Goal: Information Seeking & Learning: Learn about a topic

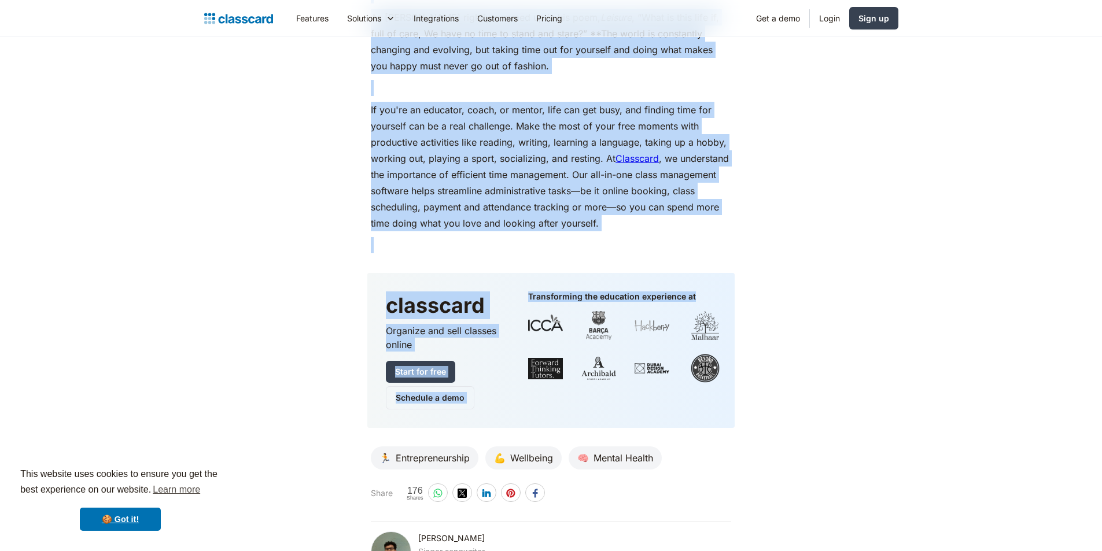
scroll to position [5204, 0]
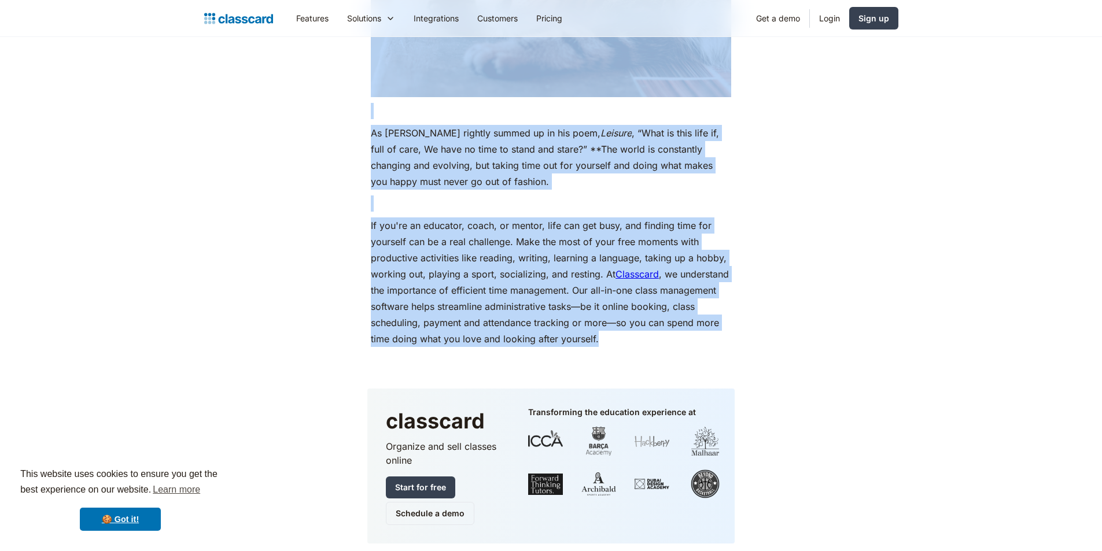
drag, startPoint x: 360, startPoint y: 119, endPoint x: 601, endPoint y: 354, distance: 336.1
copy body "2 Loremipsum Dolo Si Ametc Adip Elit Sedd Eiusmod Tempor Incidid 1, 8367 ‧ 9 ut…"
click at [461, 241] on p "If you're an educator, coach, or mentor, life can get busy, and finding time fo…" at bounding box center [551, 282] width 360 height 130
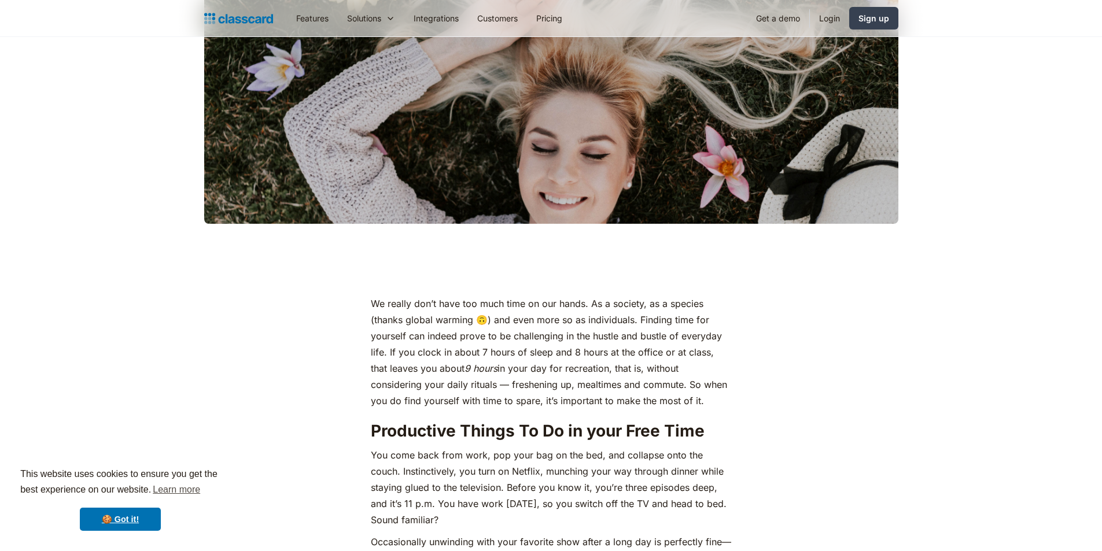
scroll to position [405, 0]
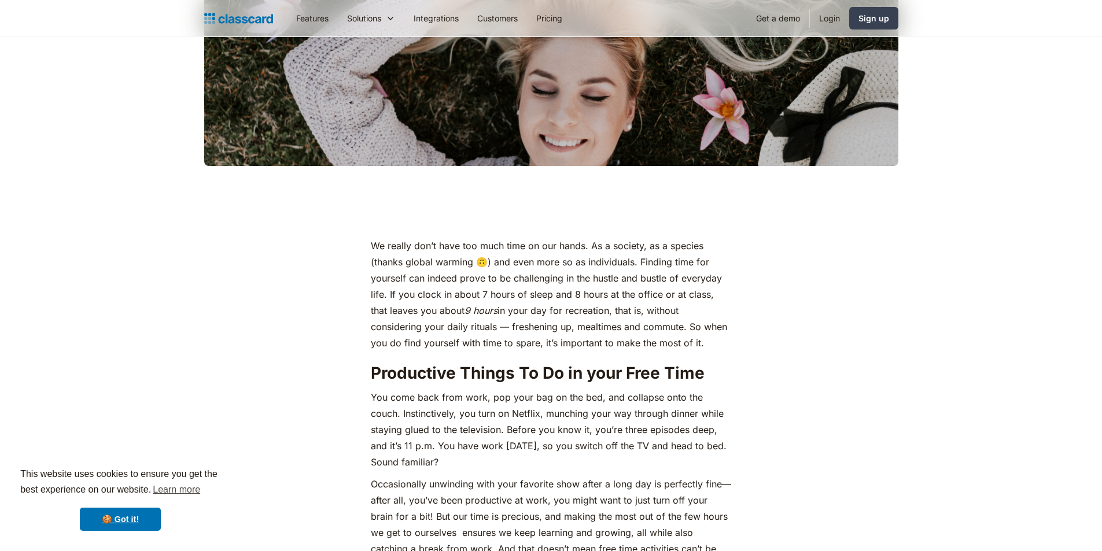
drag, startPoint x: 372, startPoint y: 391, endPoint x: 534, endPoint y: 460, distance: 175.2
click at [534, 460] on p "You come back from work, pop your bag on the bed, and collapse onto the couch. …" at bounding box center [551, 429] width 360 height 81
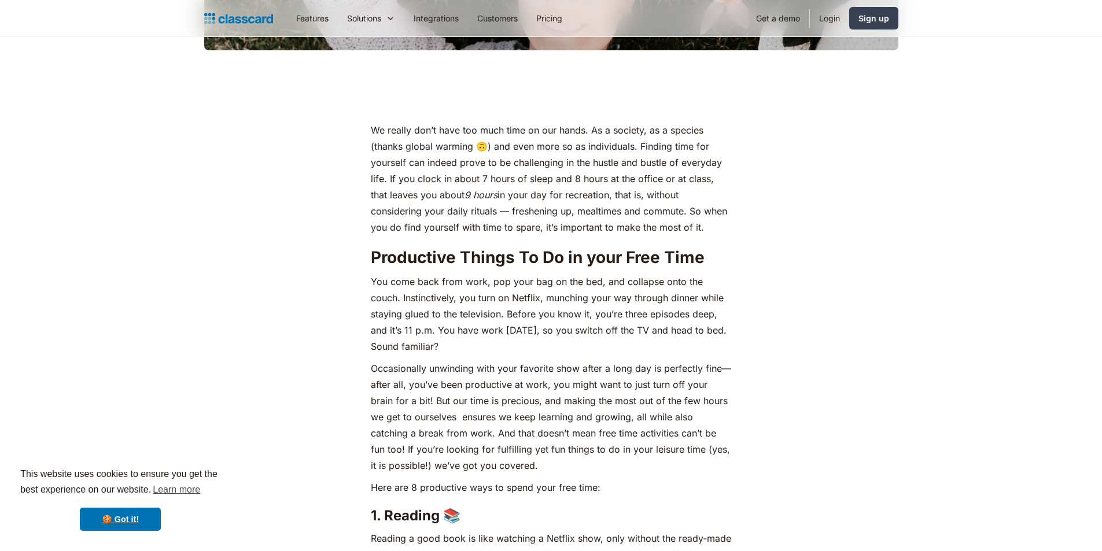
click at [498, 354] on p "You come back from work, pop your bag on the bed, and collapse onto the couch. …" at bounding box center [551, 313] width 360 height 81
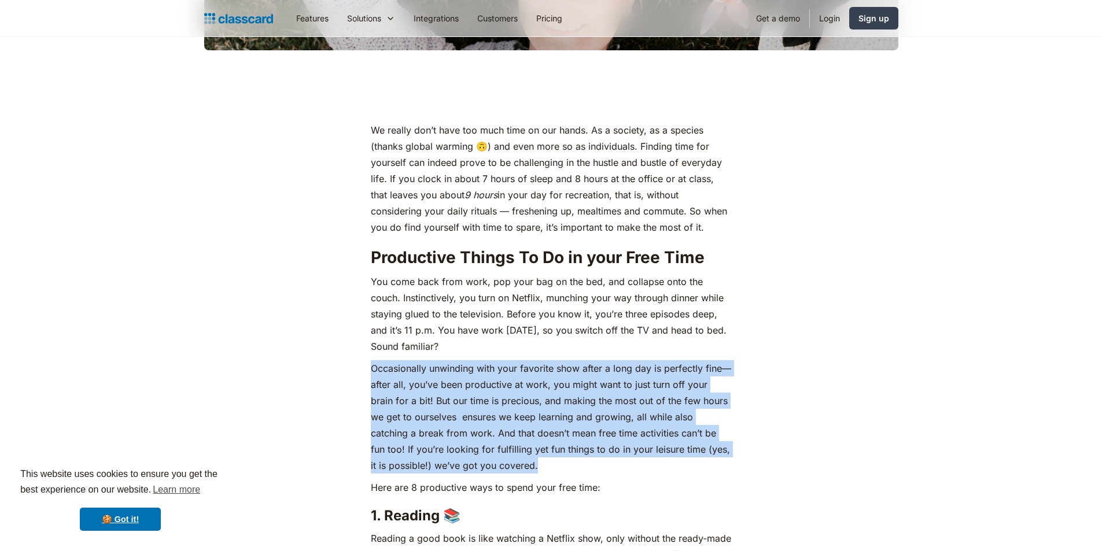
drag, startPoint x: 344, startPoint y: 368, endPoint x: 592, endPoint y: 467, distance: 266.5
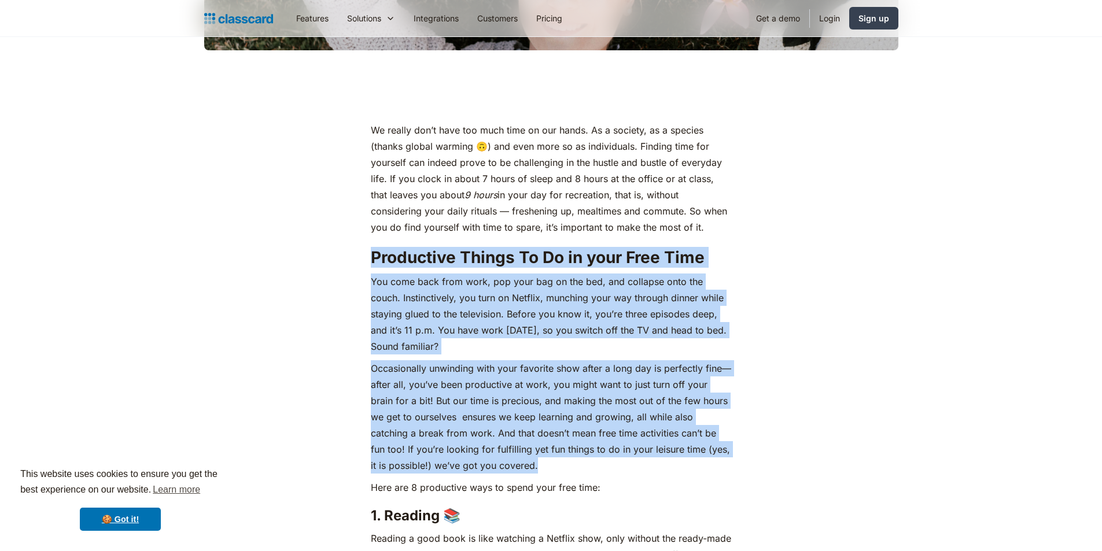
drag, startPoint x: 356, startPoint y: 262, endPoint x: 593, endPoint y: 473, distance: 317.8
copy div "Productive Things To Do in your Free Time You come back from work, pop your bag…"
click at [526, 337] on p "You come back from work, pop your bag on the bed, and collapse onto the couch. …" at bounding box center [551, 313] width 360 height 81
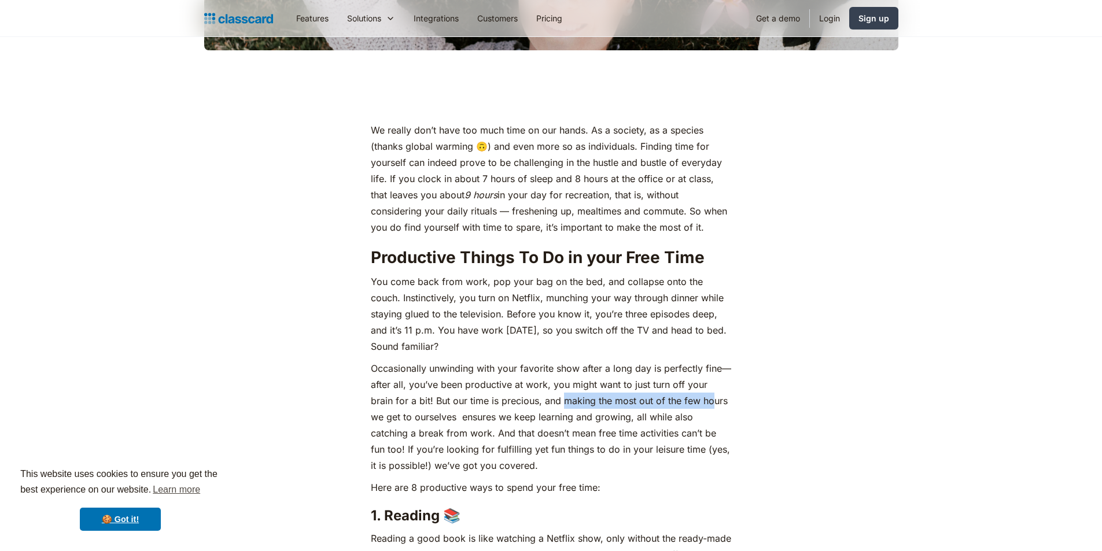
drag, startPoint x: 537, startPoint y: 402, endPoint x: 688, endPoint y: 402, distance: 150.9
click at [688, 402] on p "Occasionally unwinding with your favorite show after a long day is perfectly fi…" at bounding box center [551, 416] width 360 height 113
click at [645, 405] on p "Occasionally unwinding with your favorite show after a long day is perfectly fi…" at bounding box center [551, 416] width 360 height 113
drag, startPoint x: 538, startPoint y: 401, endPoint x: 638, endPoint y: 401, distance: 100.6
click at [638, 401] on p "Occasionally unwinding with your favorite show after a long day is perfectly fi…" at bounding box center [551, 416] width 360 height 113
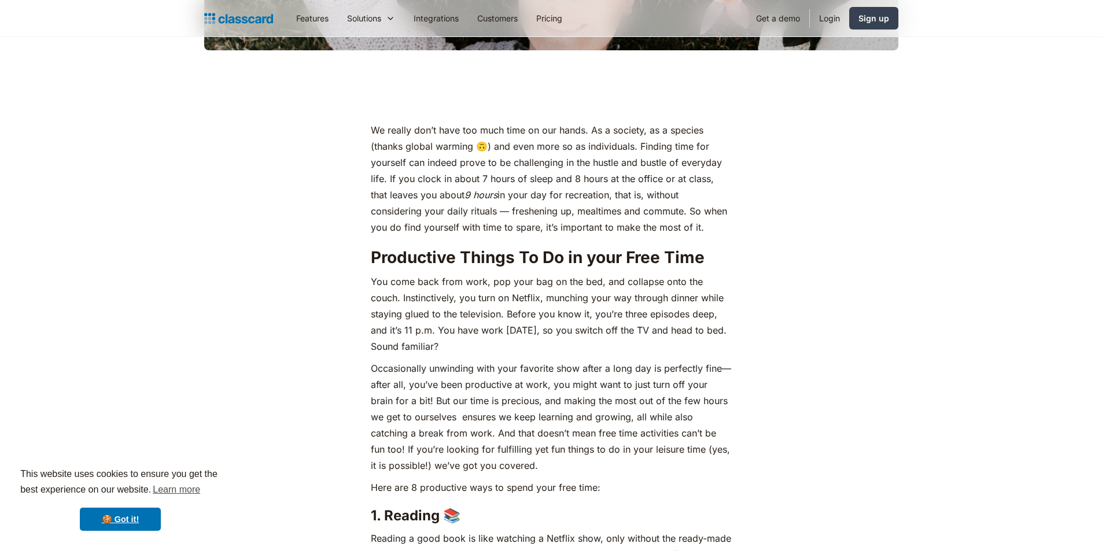
drag, startPoint x: 634, startPoint y: 401, endPoint x: 677, endPoint y: 443, distance: 60.1
click at [677, 443] on p "Occasionally unwinding with your favorite show after a long day is perfectly fi…" at bounding box center [551, 416] width 360 height 113
drag, startPoint x: 538, startPoint y: 400, endPoint x: 703, endPoint y: 402, distance: 164.2
click at [703, 402] on p "Occasionally unwinding with your favorite show after a long day is perfectly fi…" at bounding box center [551, 416] width 360 height 113
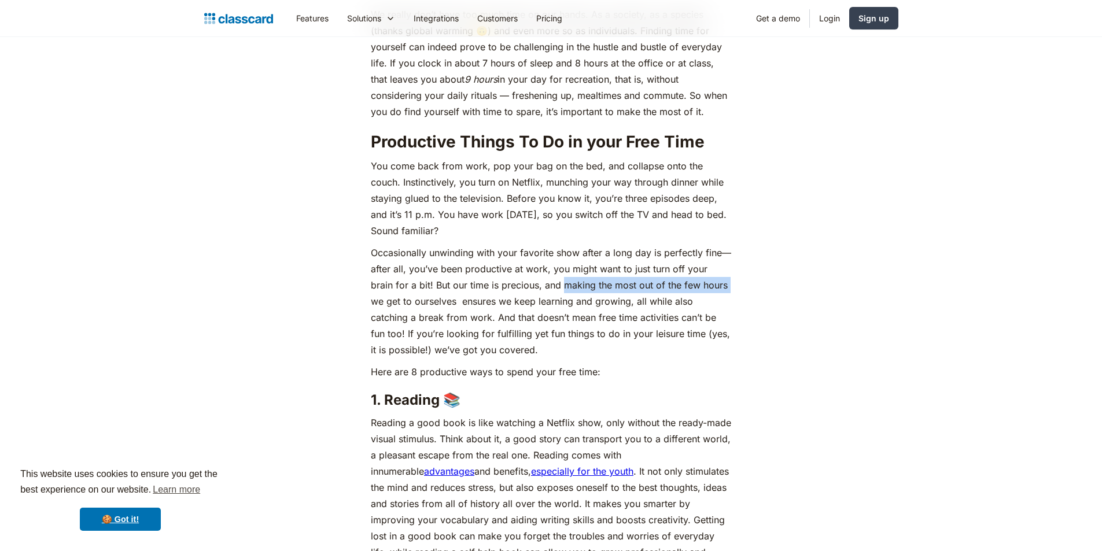
scroll to position [578, 0]
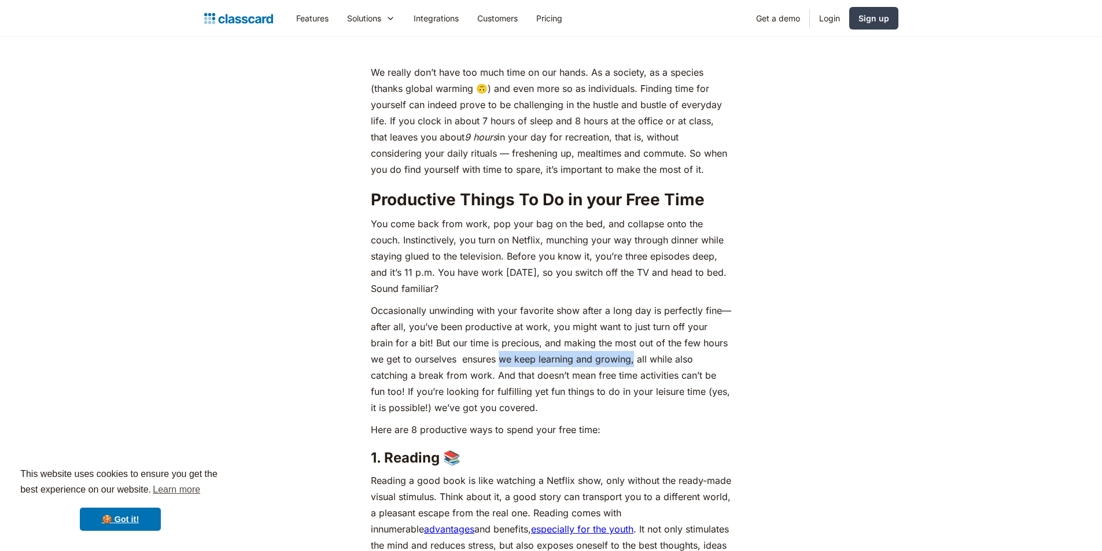
drag, startPoint x: 483, startPoint y: 360, endPoint x: 617, endPoint y: 358, distance: 133.6
click at [617, 358] on p "Occasionally unwinding with your favorite show after a long day is perfectly fi…" at bounding box center [551, 358] width 360 height 113
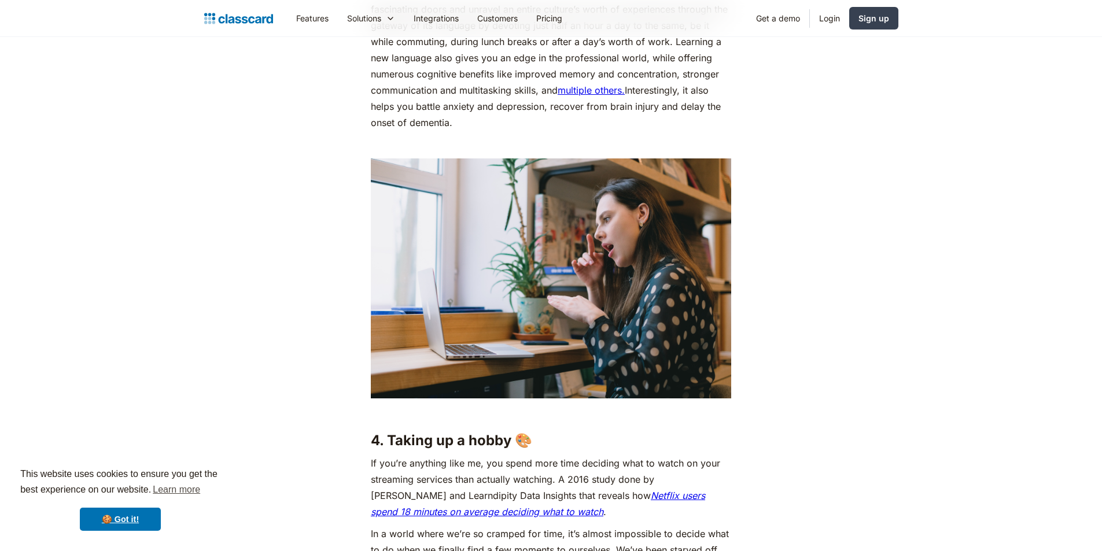
scroll to position [2024, 0]
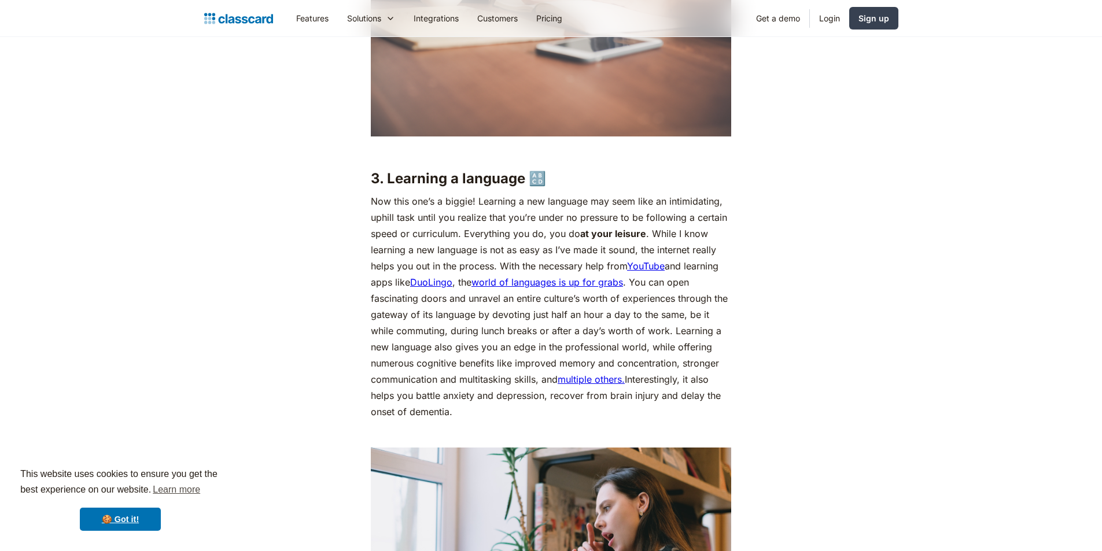
click at [435, 288] on link "DuoLingo" at bounding box center [431, 282] width 42 height 12
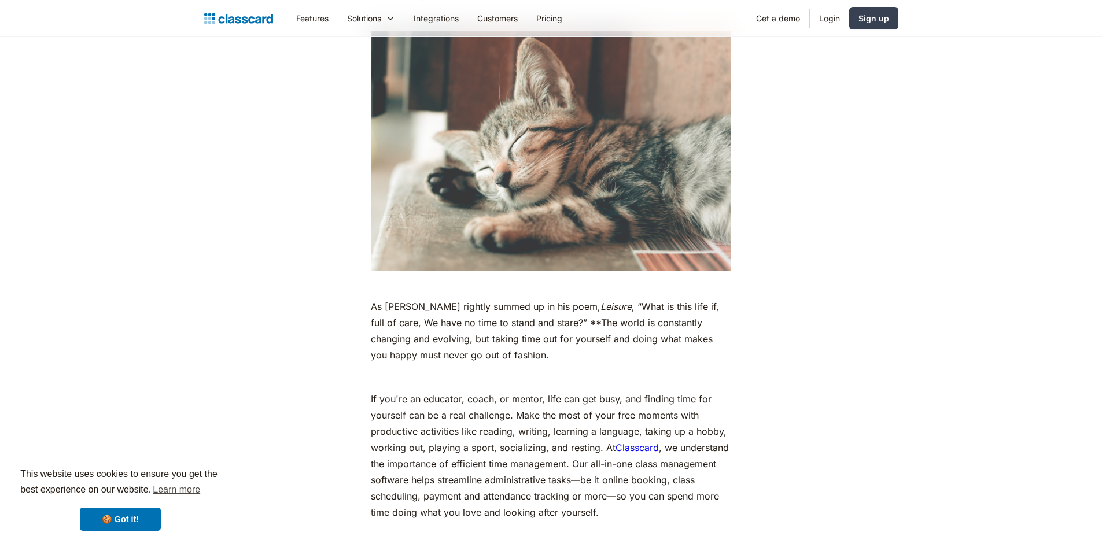
scroll to position [5262, 0]
